Goal: Task Accomplishment & Management: Use online tool/utility

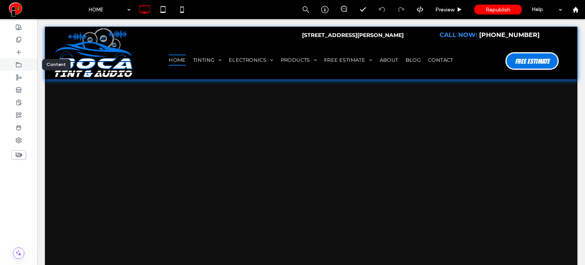
click at [13, 62] on div at bounding box center [18, 64] width 37 height 13
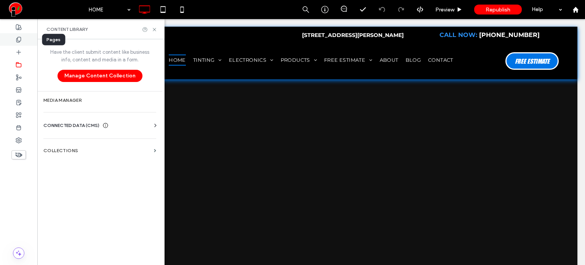
click at [18, 43] on div at bounding box center [18, 39] width 37 height 13
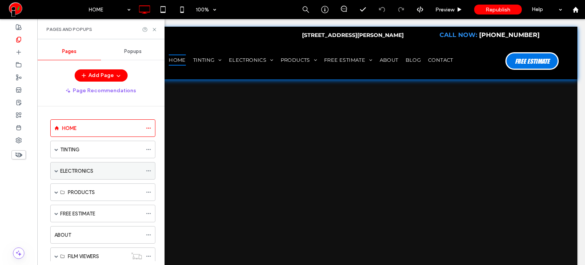
click at [56, 170] on span at bounding box center [56, 171] width 4 height 4
click at [58, 170] on div "ELECTRONICS" at bounding box center [102, 171] width 105 height 18
click at [57, 169] on span at bounding box center [56, 171] width 4 height 4
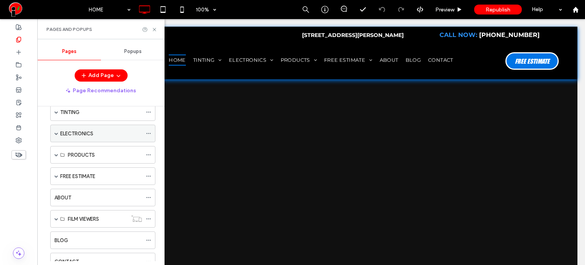
scroll to position [38, 0]
click at [56, 152] on span at bounding box center [56, 154] width 4 height 4
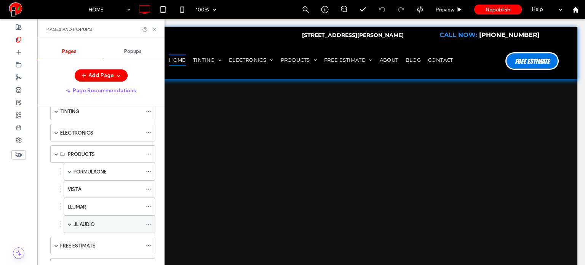
click at [90, 221] on label "JL AUDIO" at bounding box center [84, 224] width 21 height 13
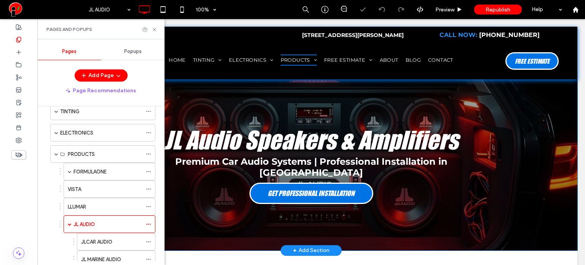
click at [245, 95] on div "JL Audio Speakers & Amplifiers Premium Car Audio Systems | Professional Install…" at bounding box center [311, 164] width 533 height 171
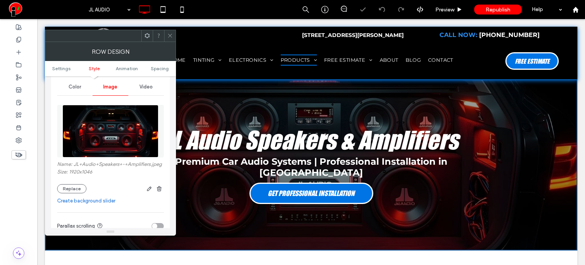
scroll to position [114, 0]
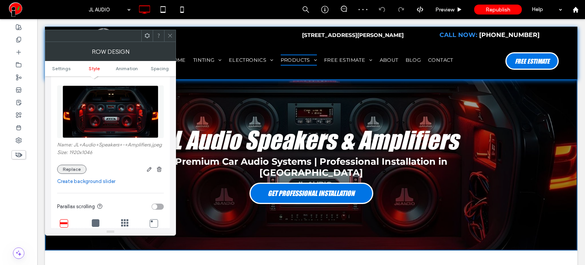
click at [75, 168] on button "Replace" at bounding box center [71, 169] width 29 height 9
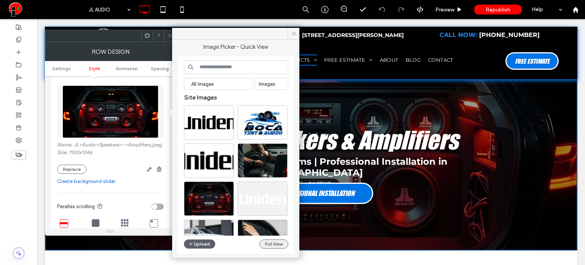
click at [279, 240] on button "Full View" at bounding box center [273, 243] width 29 height 9
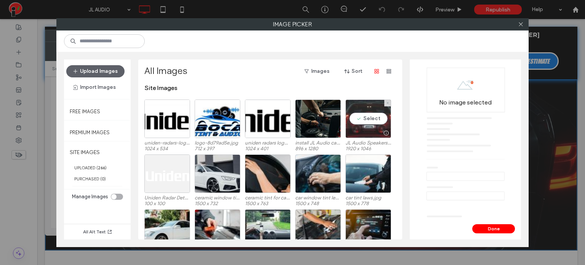
click at [365, 119] on div "Select" at bounding box center [369, 118] width 46 height 38
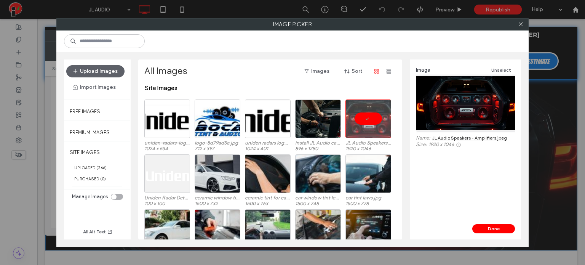
click at [471, 138] on link "JL Audio Speakers - Amplifiers.jpeg" at bounding box center [469, 138] width 75 height 6
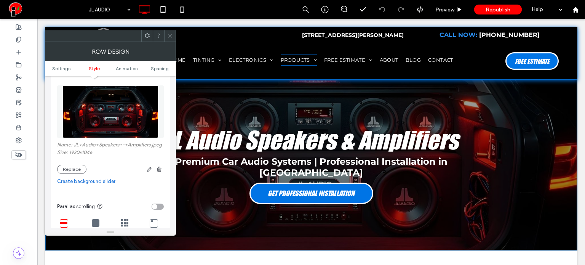
scroll to position [190, 0]
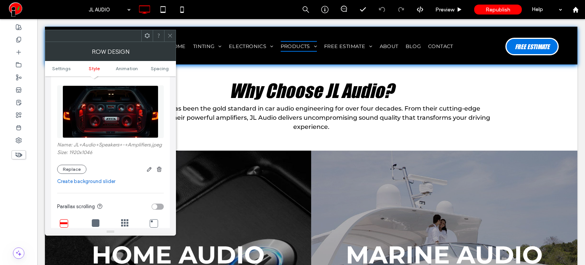
drag, startPoint x: 171, startPoint y: 36, endPoint x: 173, endPoint y: 40, distance: 4.0
click at [171, 36] on icon at bounding box center [170, 36] width 6 height 6
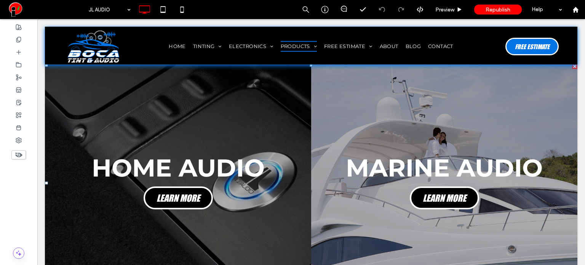
scroll to position [419, 0]
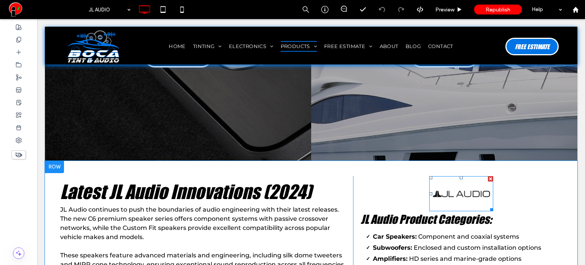
click at [446, 176] on img at bounding box center [461, 193] width 64 height 35
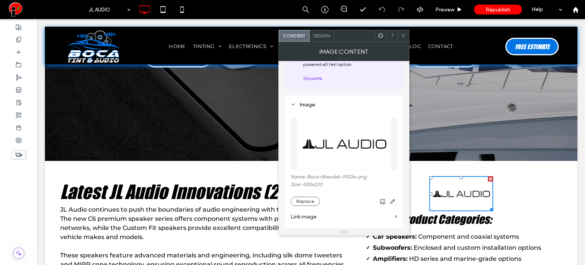
scroll to position [38, 0]
click at [335, 172] on div "Name: Boca+Brands6-1920w.png Size: 400x220 Replace" at bounding box center [344, 157] width 107 height 96
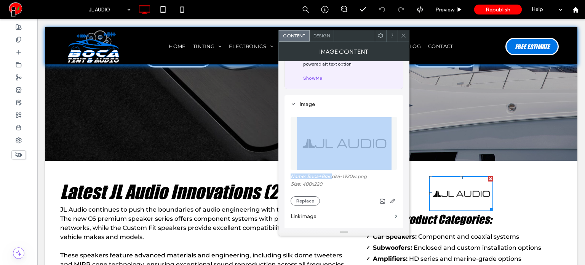
click at [335, 172] on div at bounding box center [344, 143] width 107 height 60
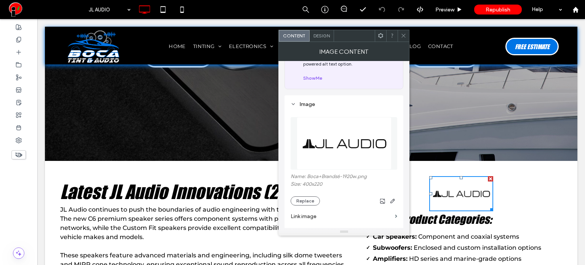
click at [335, 173] on label "Name: Boca+Brands6-1920w.png" at bounding box center [344, 177] width 107 height 8
copy label "Brands6"
click at [310, 199] on button "Replace" at bounding box center [305, 200] width 29 height 9
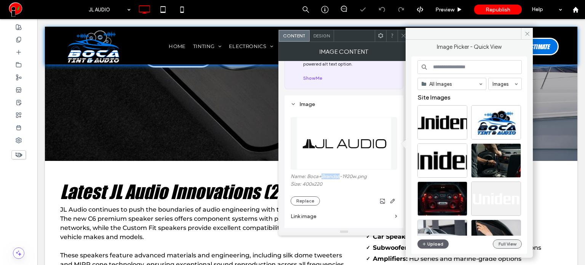
click at [497, 244] on button "Full View" at bounding box center [507, 243] width 29 height 9
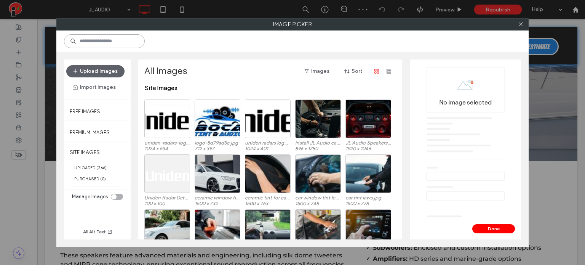
click at [122, 43] on input at bounding box center [104, 41] width 81 height 14
paste input "*******"
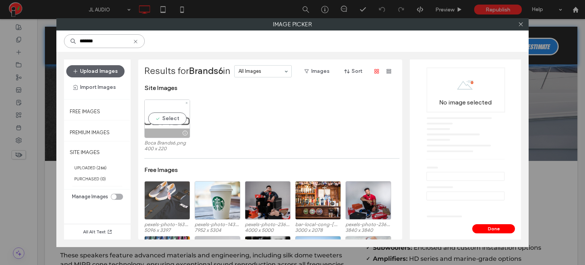
type input "*******"
click at [171, 120] on div "Select" at bounding box center [167, 118] width 46 height 38
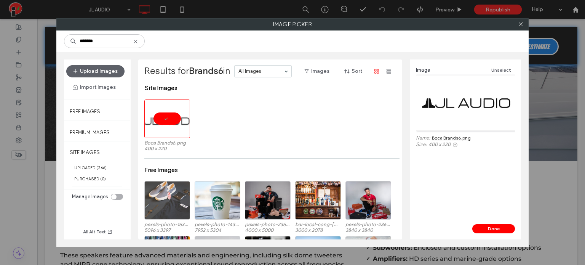
click at [454, 138] on link "Boca Brands6.png" at bounding box center [451, 138] width 39 height 6
